Goal: Complete application form: Complete application form

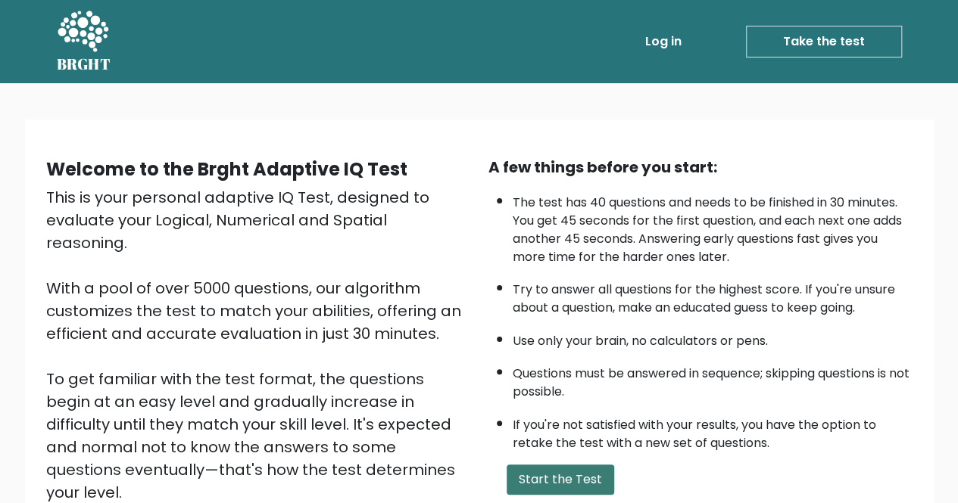
click at [566, 469] on button "Start the Test" at bounding box center [559, 480] width 107 height 30
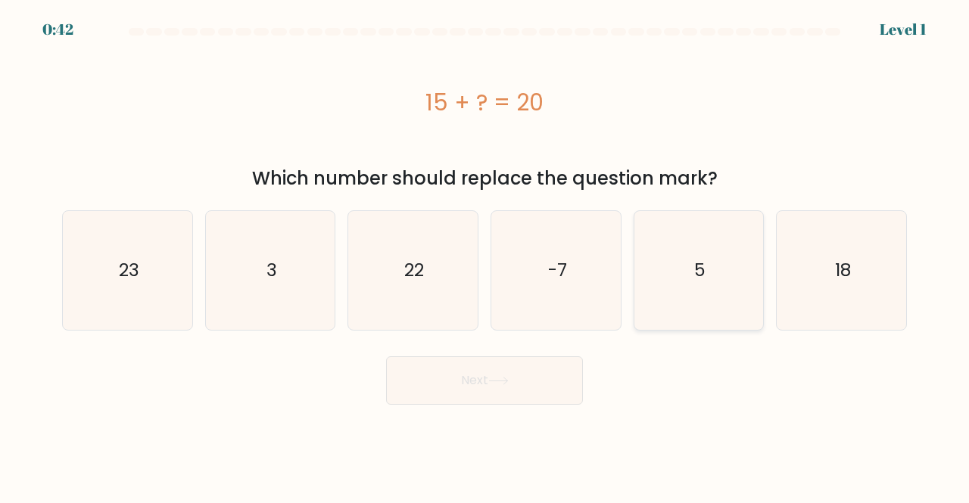
click at [706, 267] on icon "5" at bounding box center [699, 270] width 119 height 119
click at [485, 256] on input "e. 5" at bounding box center [484, 254] width 1 height 4
radio input "true"
click at [516, 396] on button "Next" at bounding box center [484, 381] width 197 height 48
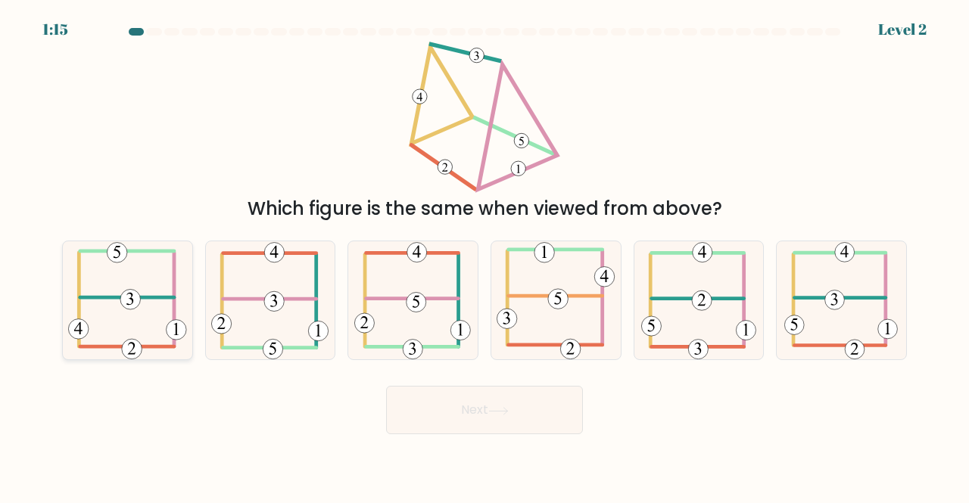
click at [108, 313] on icon at bounding box center [127, 300] width 119 height 119
click at [484, 256] on input "a." at bounding box center [484, 254] width 1 height 4
radio input "true"
click at [473, 407] on button "Next" at bounding box center [484, 410] width 197 height 48
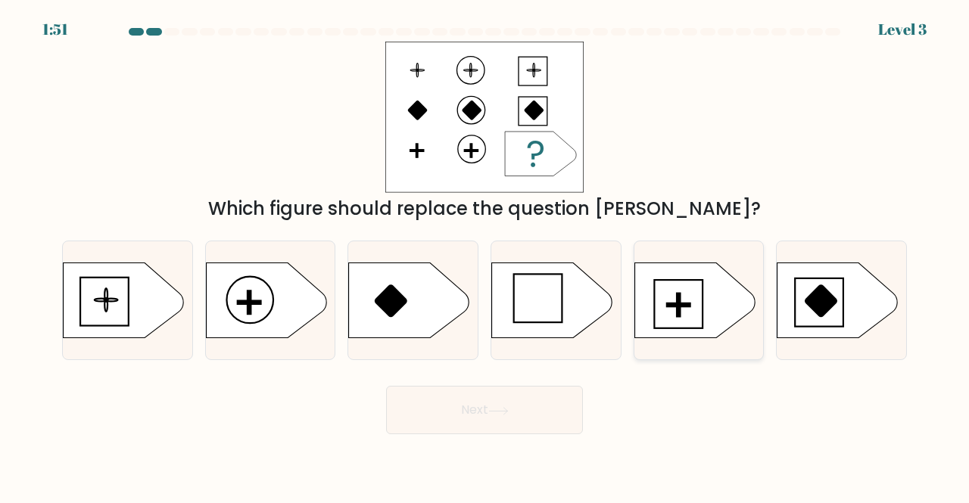
click at [696, 282] on icon at bounding box center [694, 301] width 121 height 76
click at [485, 256] on input "e." at bounding box center [484, 254] width 1 height 4
radio input "true"
click at [462, 409] on button "Next" at bounding box center [484, 410] width 197 height 48
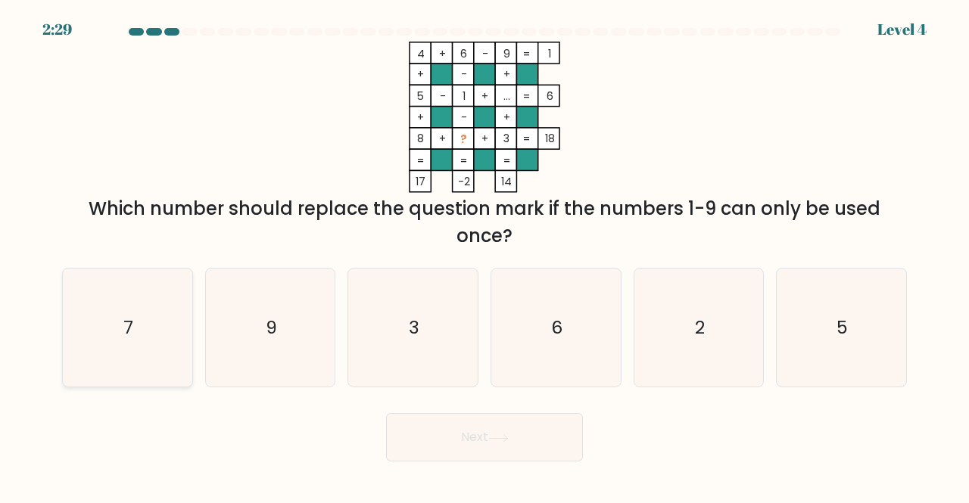
click at [151, 345] on icon "7" at bounding box center [127, 328] width 119 height 119
click at [484, 256] on input "a. 7" at bounding box center [484, 254] width 1 height 4
radio input "true"
click at [468, 450] on button "Next" at bounding box center [484, 437] width 197 height 48
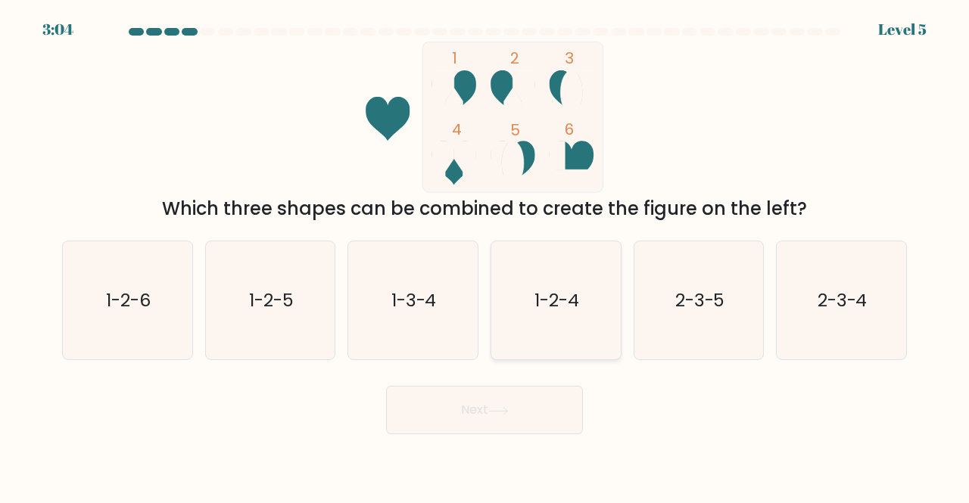
click at [570, 302] on text "1-2-4" at bounding box center [556, 300] width 45 height 25
click at [485, 256] on input "d. 1-2-4" at bounding box center [484, 254] width 1 height 4
radio input "true"
click at [519, 405] on button "Next" at bounding box center [484, 410] width 197 height 48
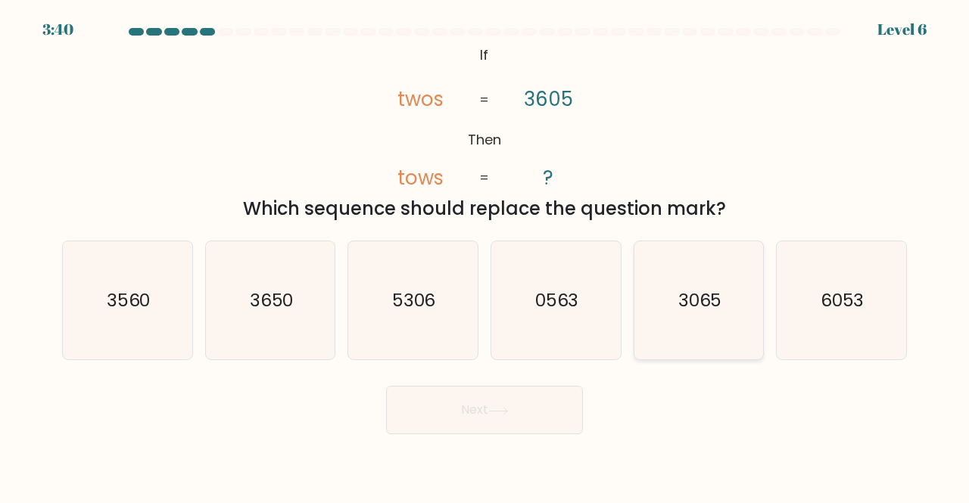
click at [696, 281] on icon "3065" at bounding box center [699, 300] width 119 height 119
click at [485, 256] on input "e. 3065" at bounding box center [484, 254] width 1 height 4
radio input "true"
click at [480, 421] on button "Next" at bounding box center [484, 410] width 197 height 48
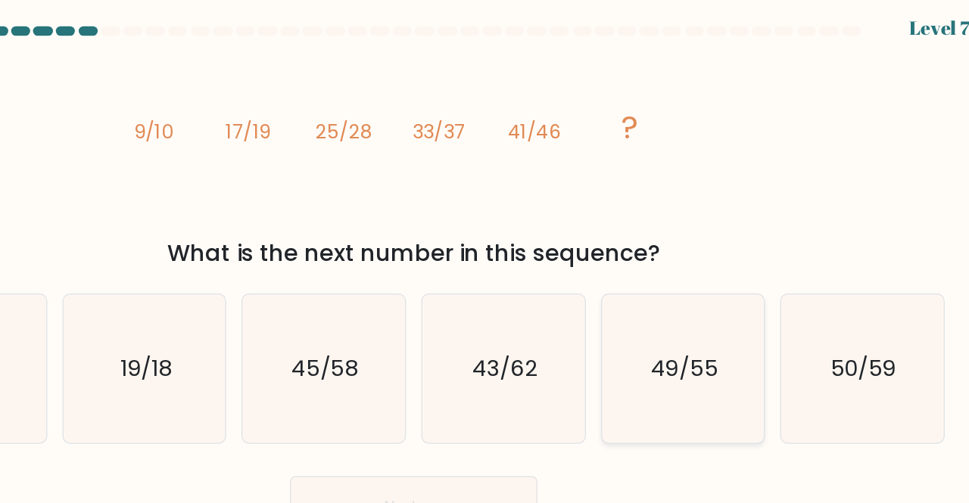
click at [703, 280] on icon "49/55" at bounding box center [699, 300] width 119 height 119
click at [485, 256] on input "e. 49/55" at bounding box center [484, 254] width 1 height 4
radio input "true"
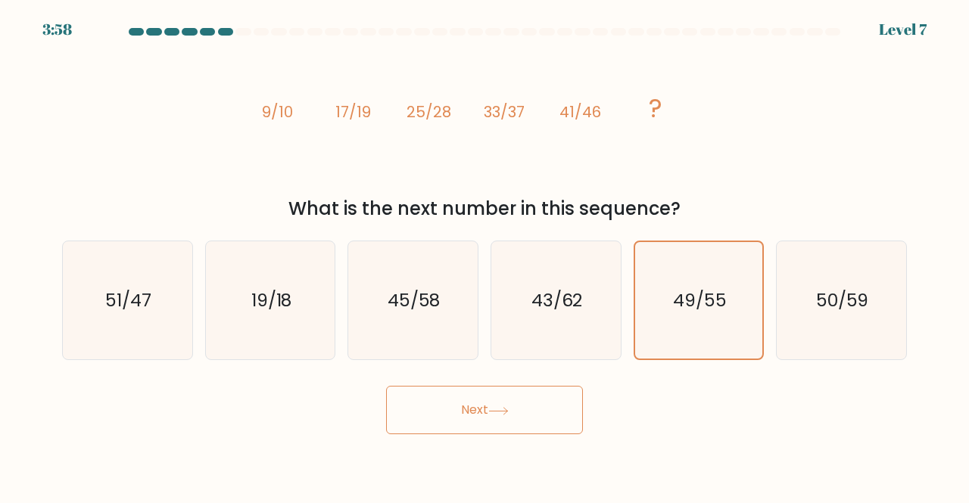
click at [455, 418] on button "Next" at bounding box center [484, 410] width 197 height 48
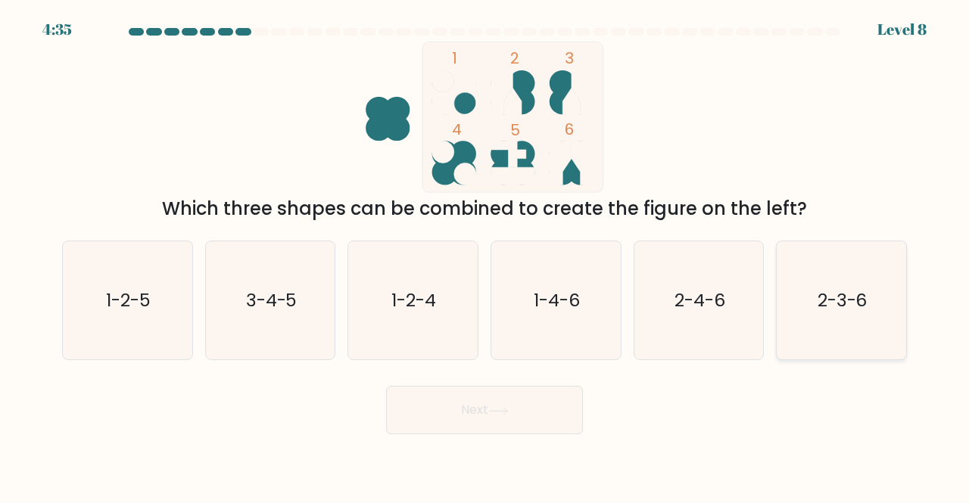
click at [836, 268] on icon "2-3-6" at bounding box center [841, 300] width 119 height 119
click at [485, 256] on input "f. 2-3-6" at bounding box center [484, 254] width 1 height 4
radio input "true"
click at [506, 399] on button "Next" at bounding box center [484, 410] width 197 height 48
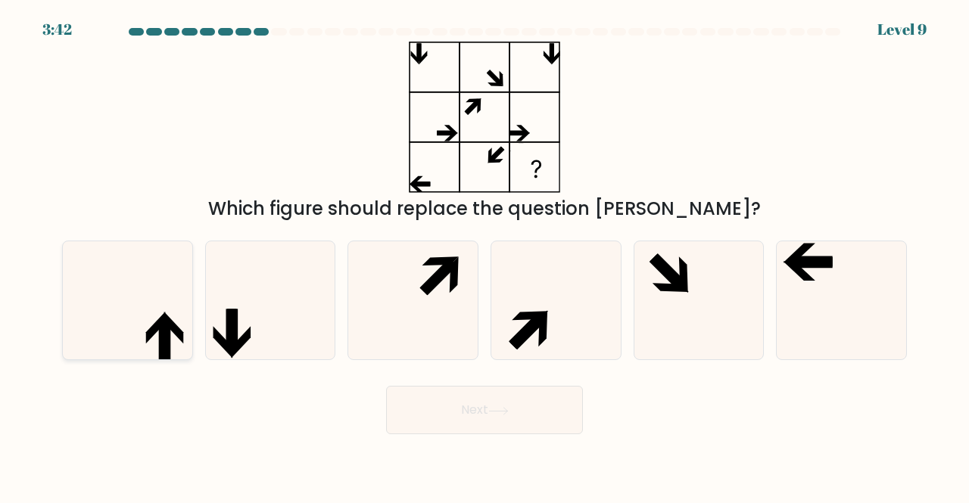
click at [164, 326] on icon at bounding box center [164, 340] width 11 height 42
click at [484, 256] on input "a." at bounding box center [484, 254] width 1 height 4
radio input "true"
click at [478, 403] on button "Next" at bounding box center [484, 410] width 197 height 48
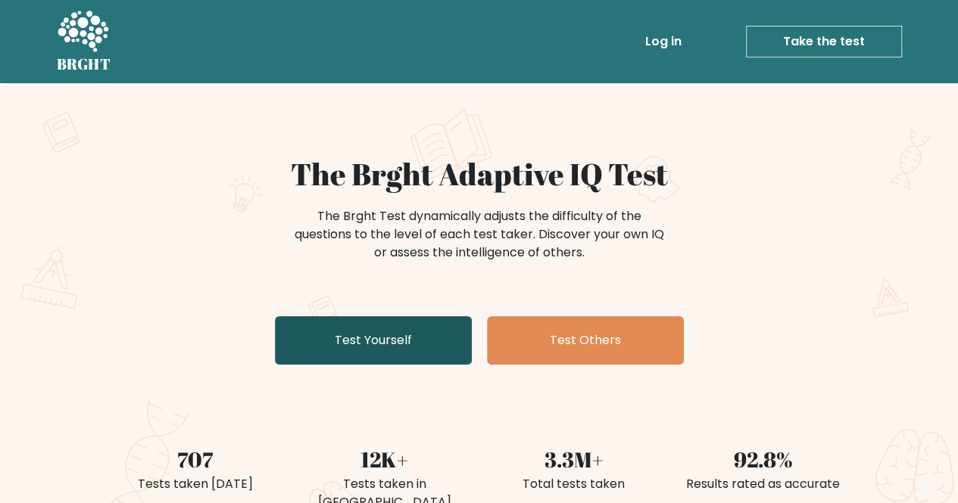
click at [418, 348] on link "Test Yourself" at bounding box center [373, 340] width 197 height 48
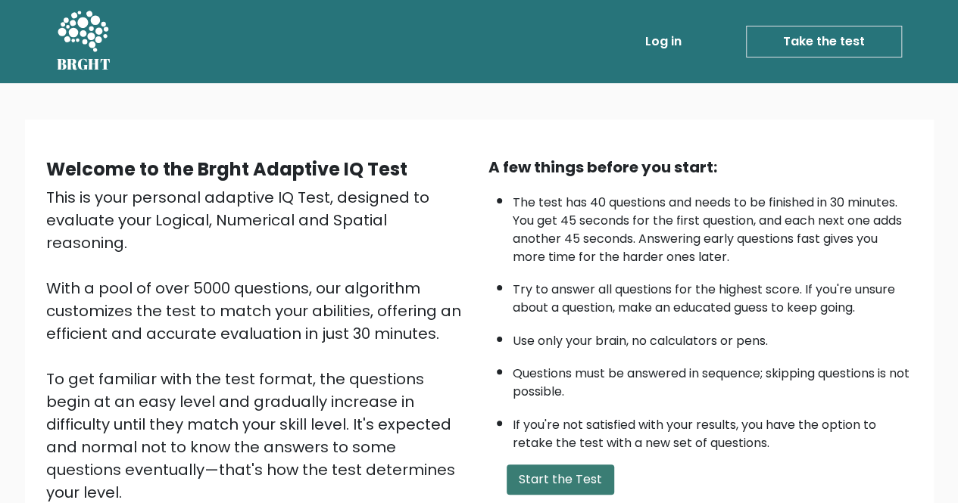
click at [568, 478] on button "Start the Test" at bounding box center [559, 480] width 107 height 30
